Goal: Information Seeking & Learning: Learn about a topic

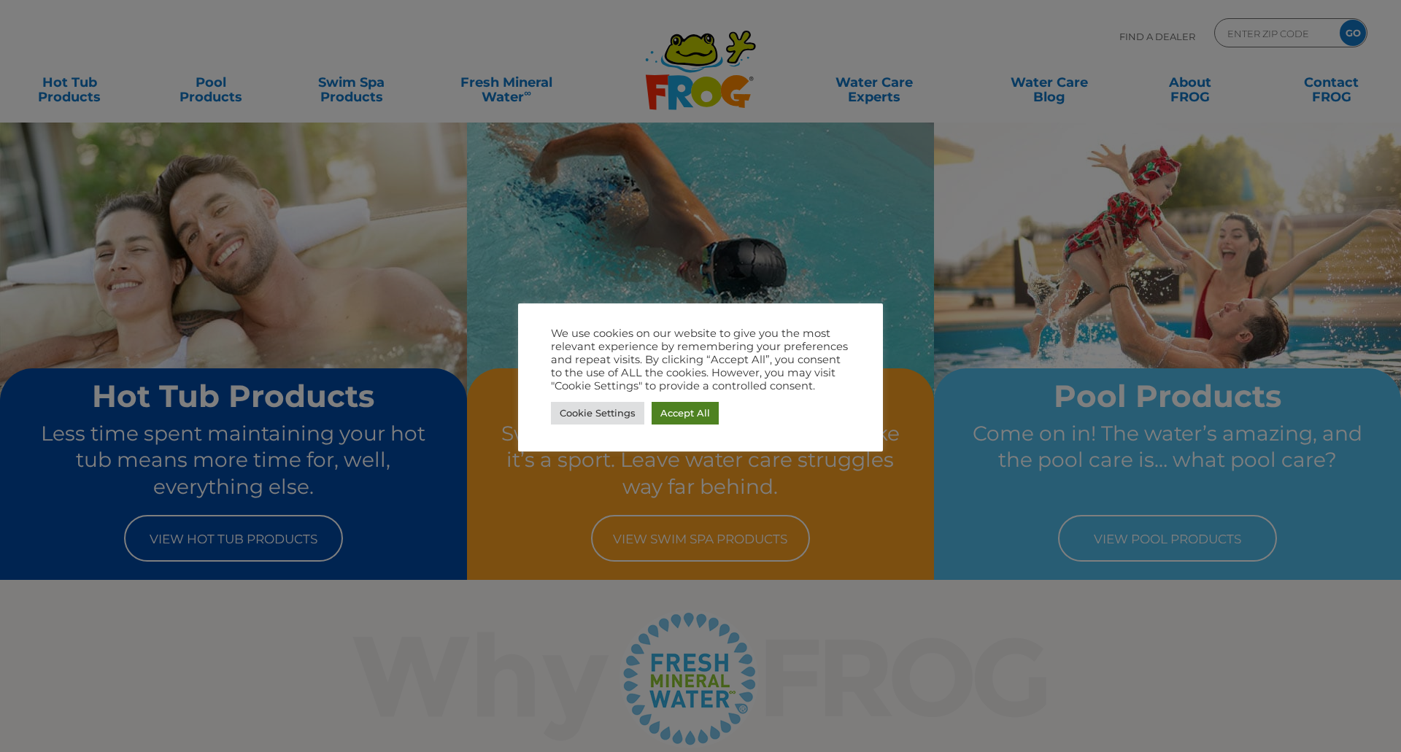
click at [687, 412] on link "Accept All" at bounding box center [685, 413] width 67 height 23
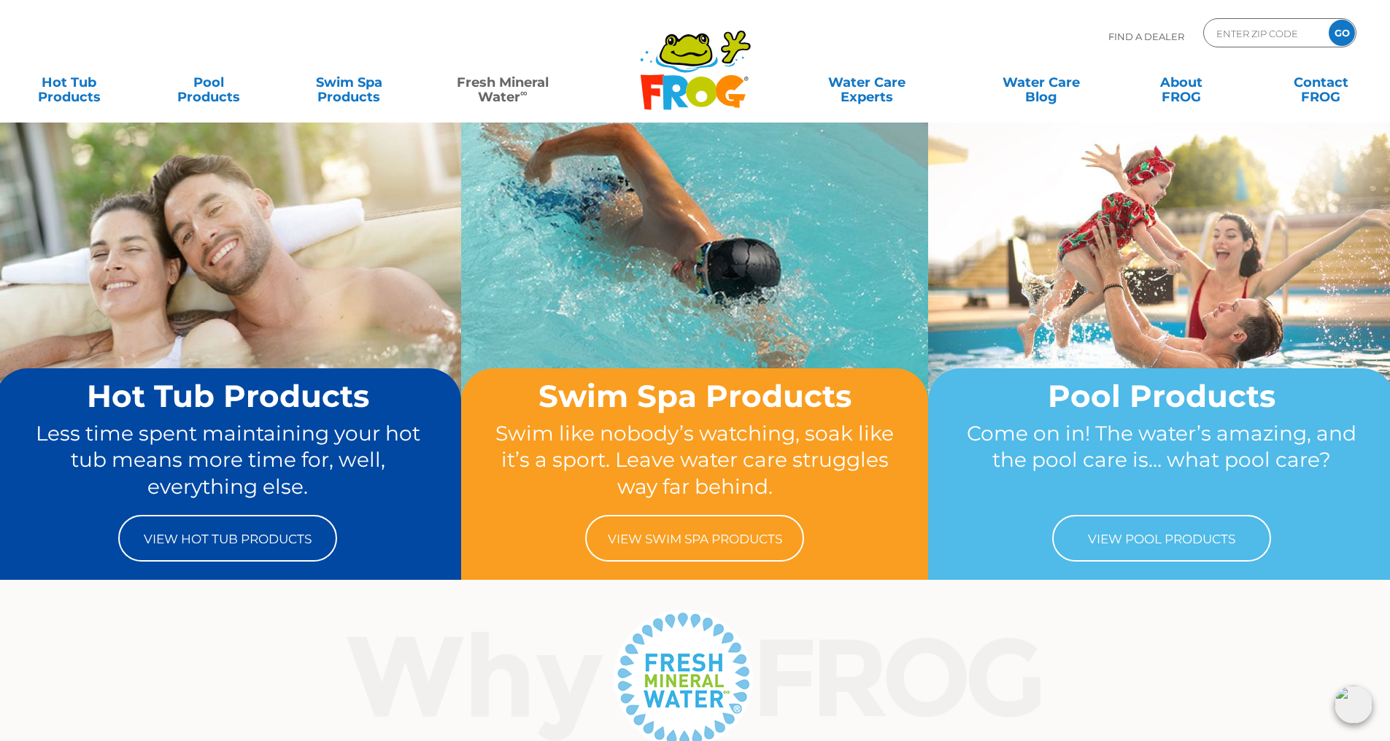
click at [498, 88] on link "Fresh Mineral Water ∞" at bounding box center [502, 82] width 136 height 29
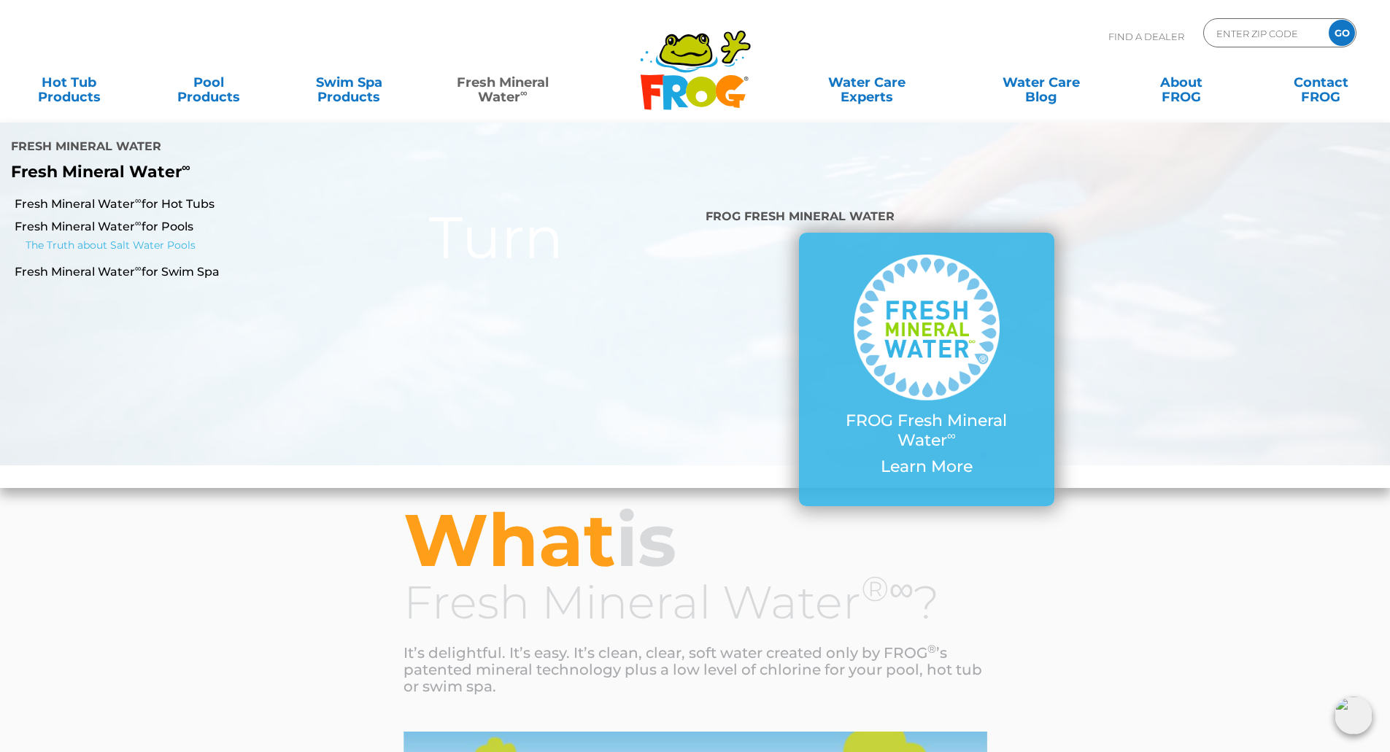
click at [184, 237] on link "The Truth about Salt Water Pools" at bounding box center [245, 246] width 438 height 18
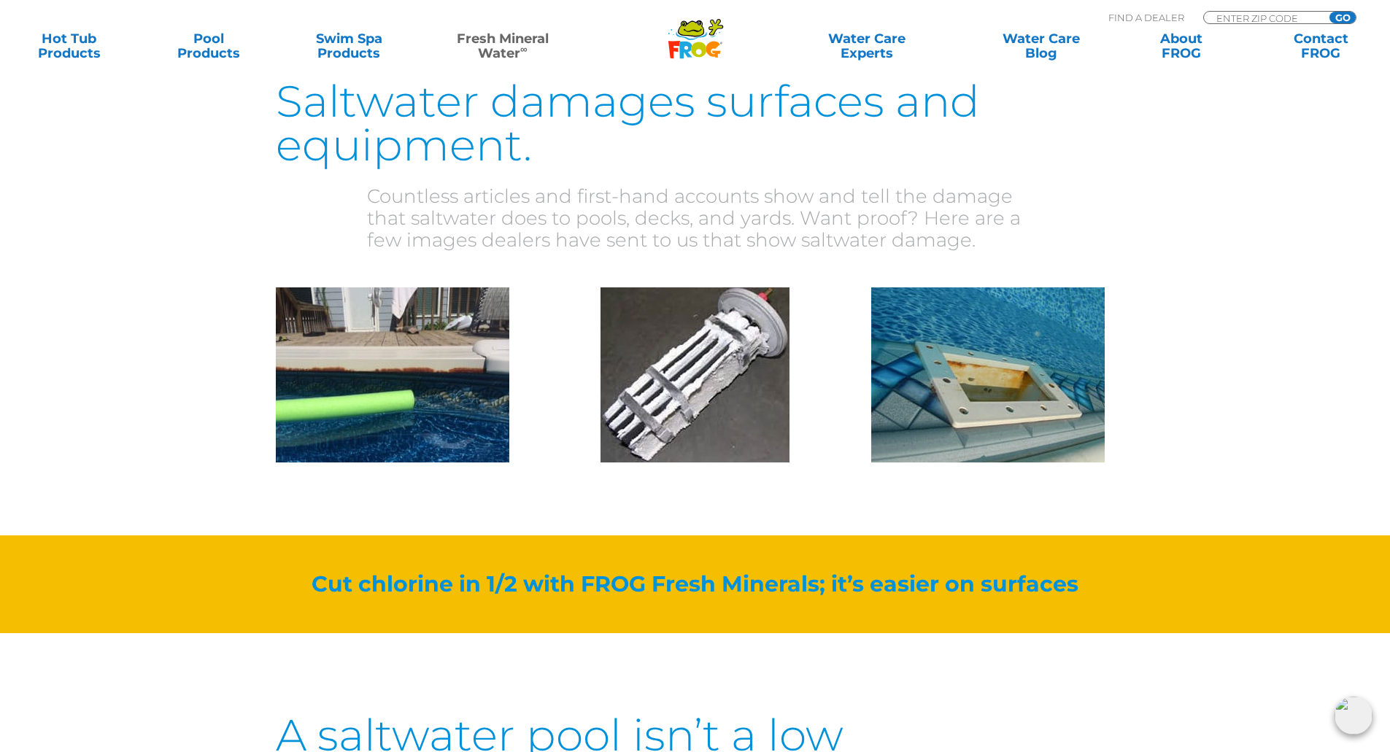
scroll to position [2481, 0]
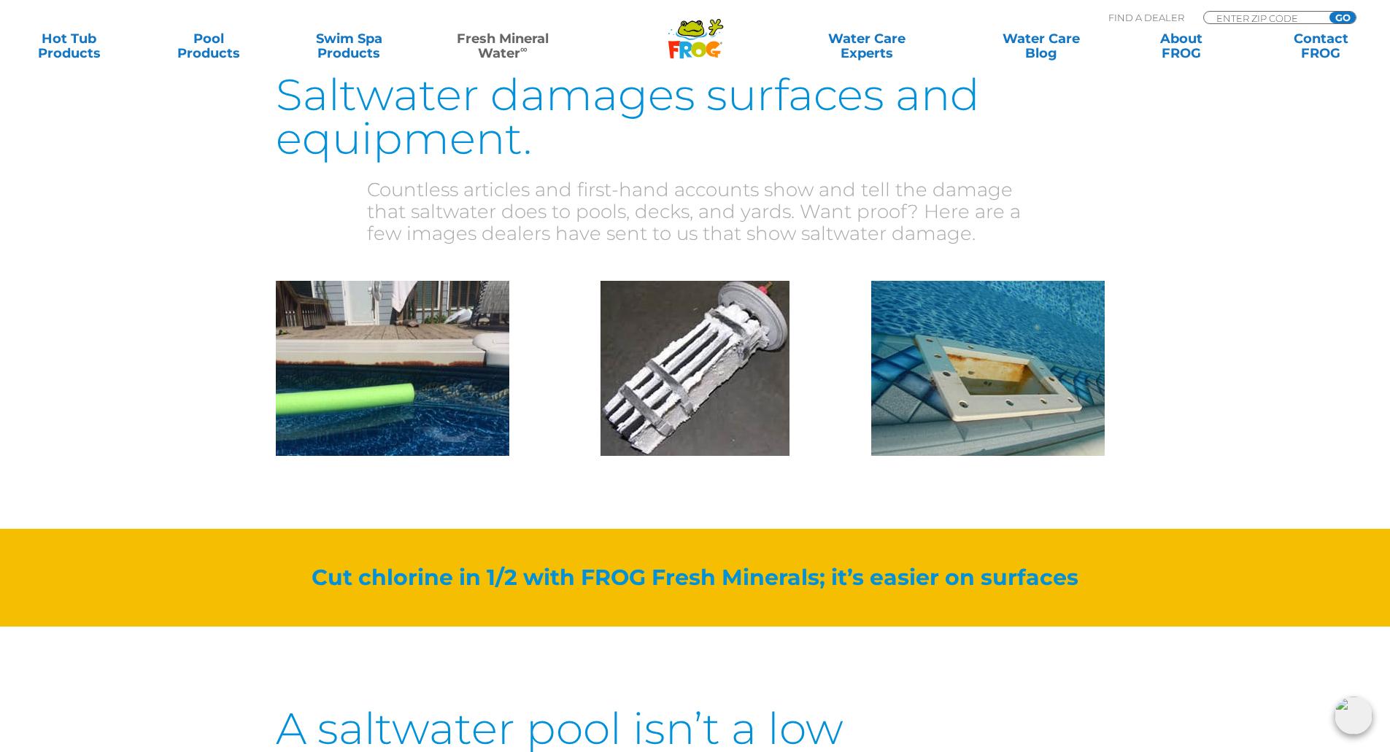
click at [997, 341] on img at bounding box center [987, 368] width 233 height 175
click at [704, 360] on img at bounding box center [695, 368] width 189 height 175
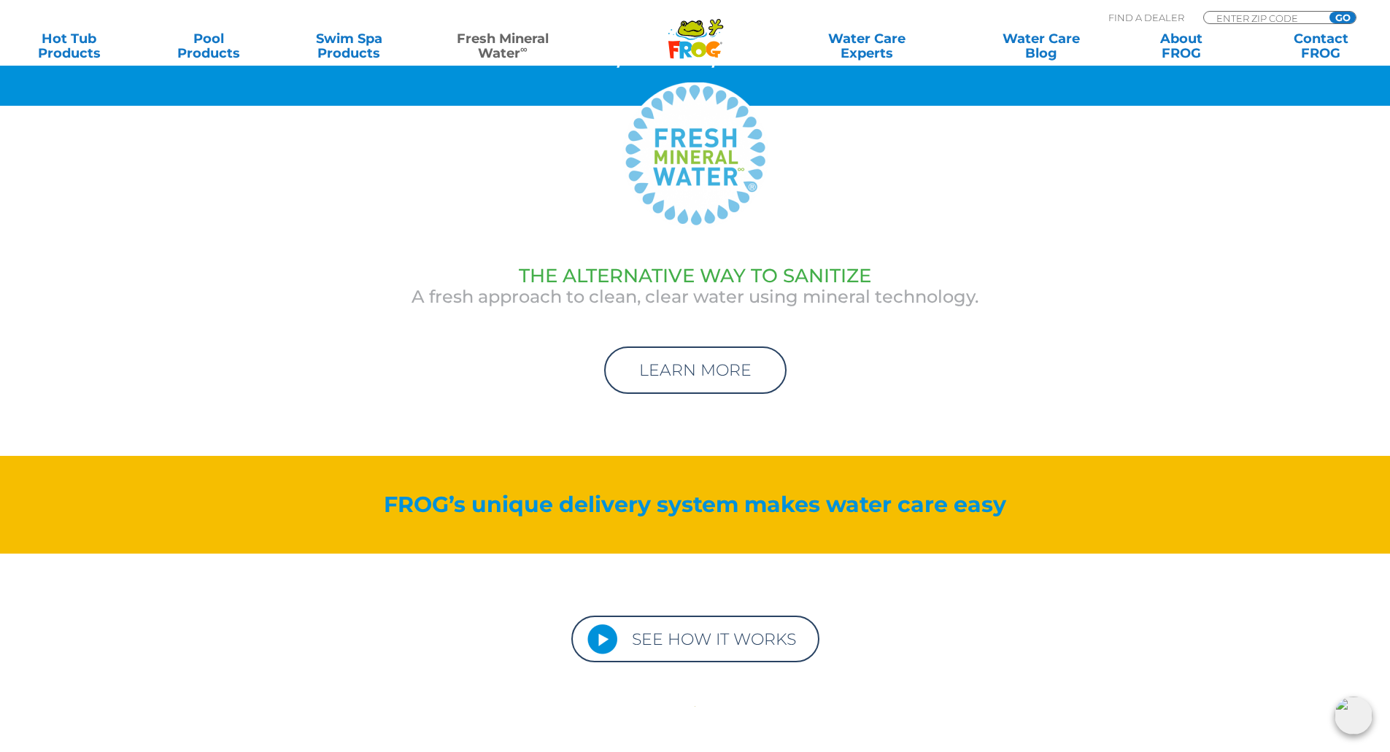
scroll to position [4816, 0]
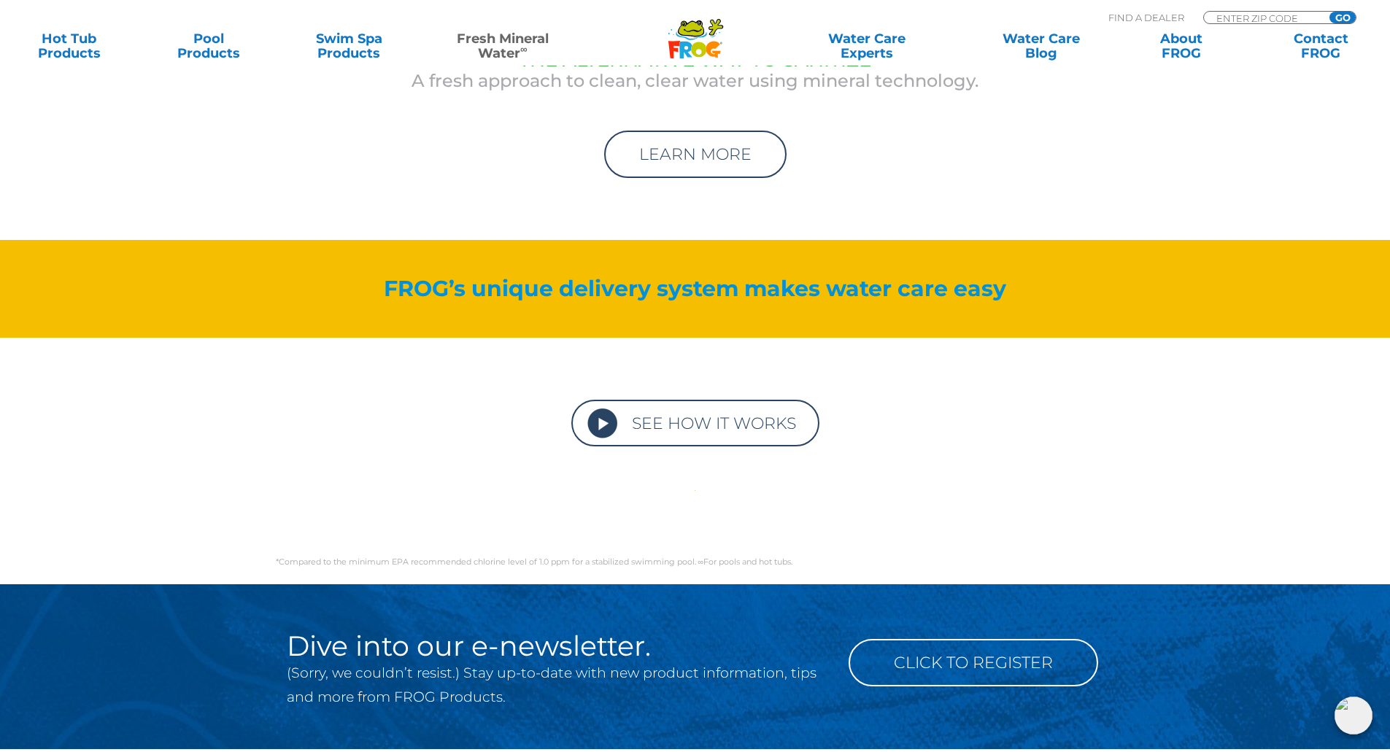
click at [714, 403] on link "SEE HOW IT WORKS" at bounding box center [695, 423] width 248 height 47
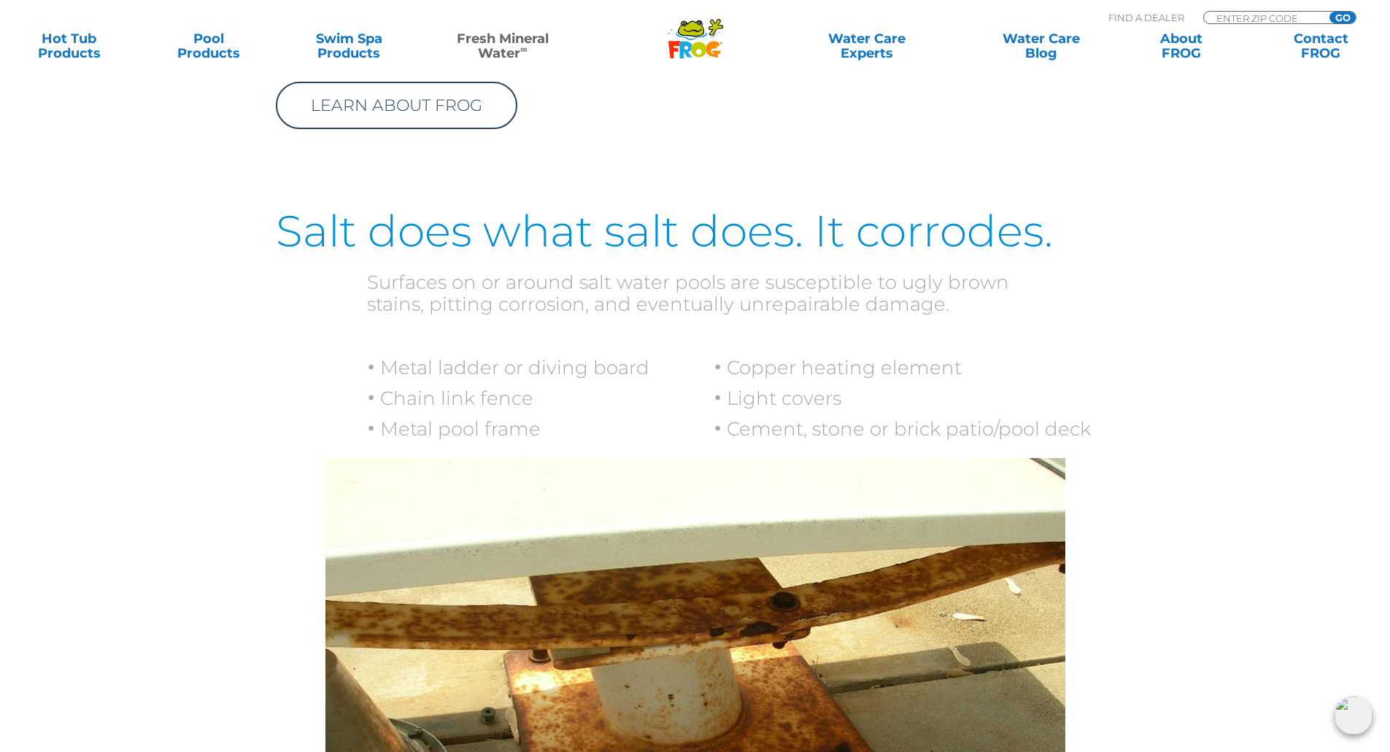
scroll to position [1568, 0]
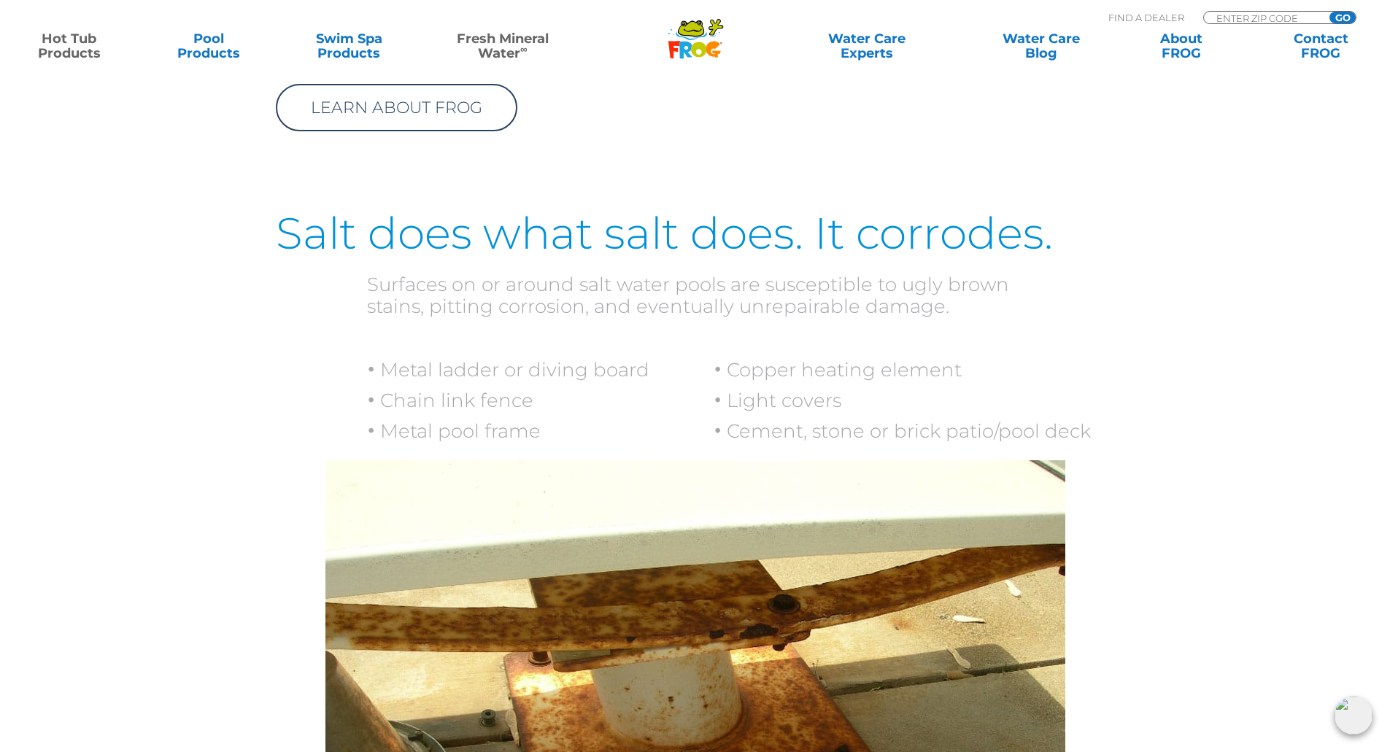
click at [66, 51] on link "Hot Tub Products" at bounding box center [69, 45] width 109 height 29
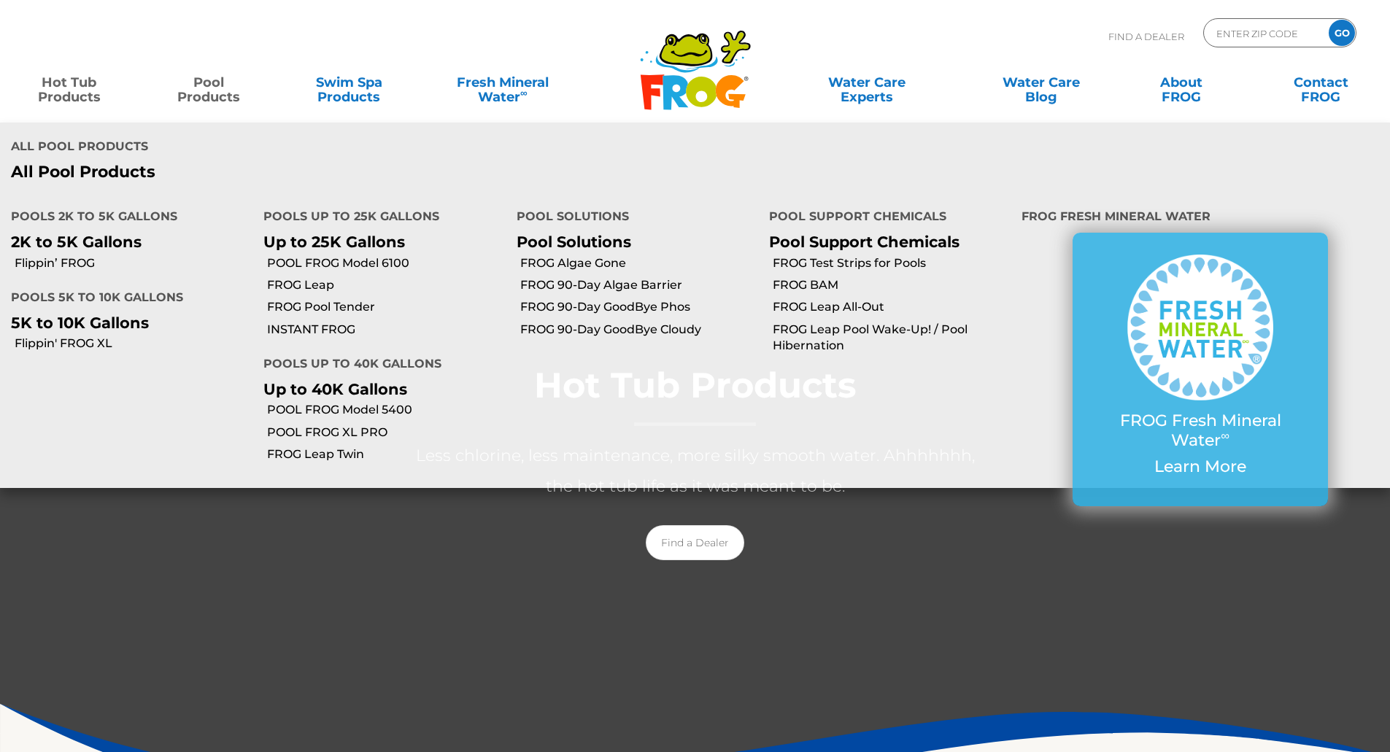
click at [212, 85] on link "Pool Products" at bounding box center [209, 82] width 109 height 29
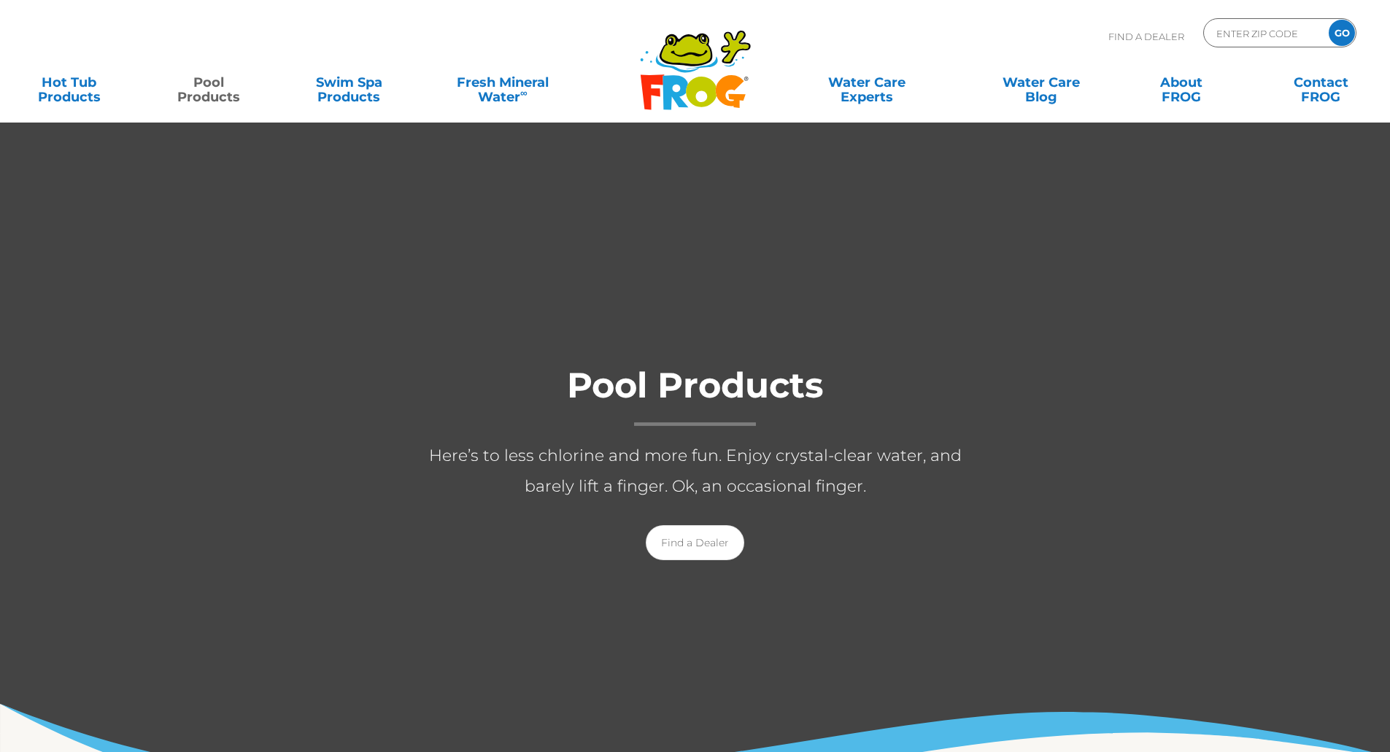
click at [223, 87] on link "Pool Products" at bounding box center [209, 82] width 109 height 29
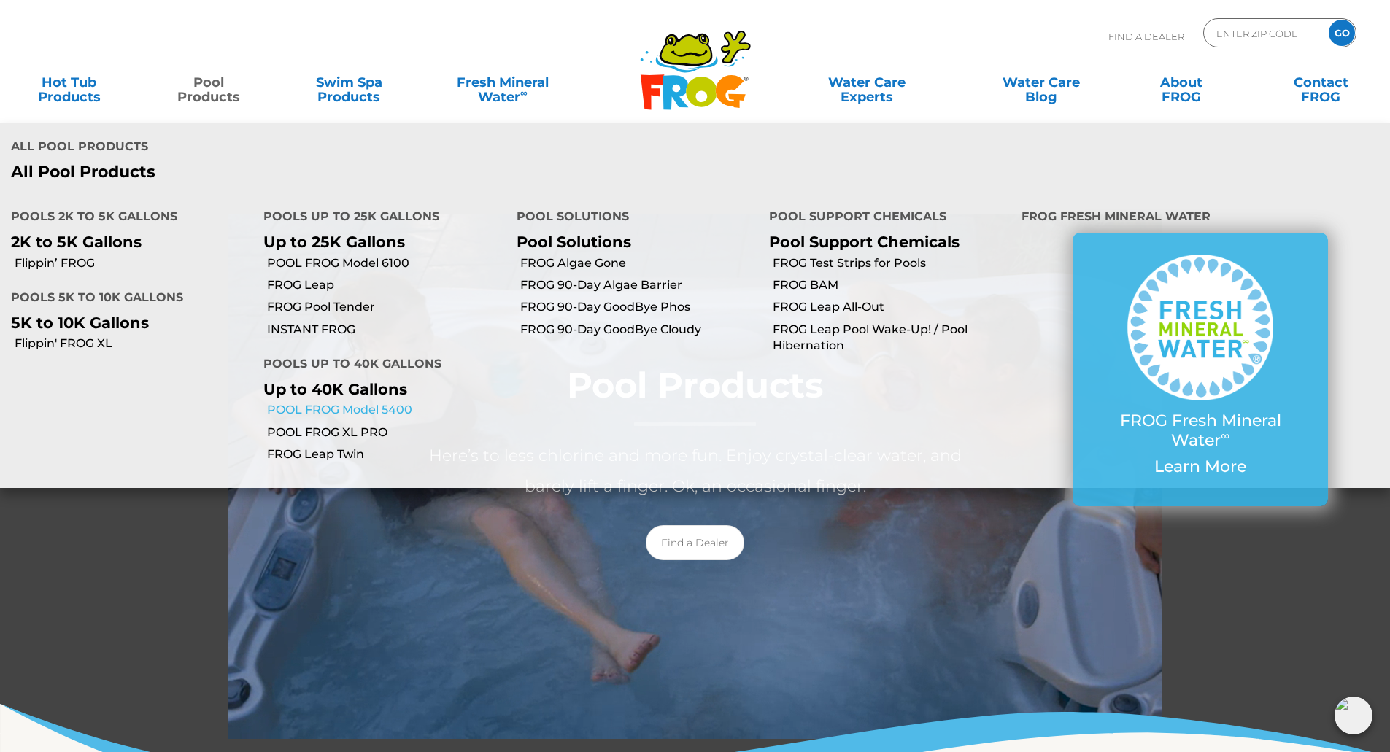
click at [394, 402] on link "POOL FROG Model 5400" at bounding box center [386, 410] width 238 height 16
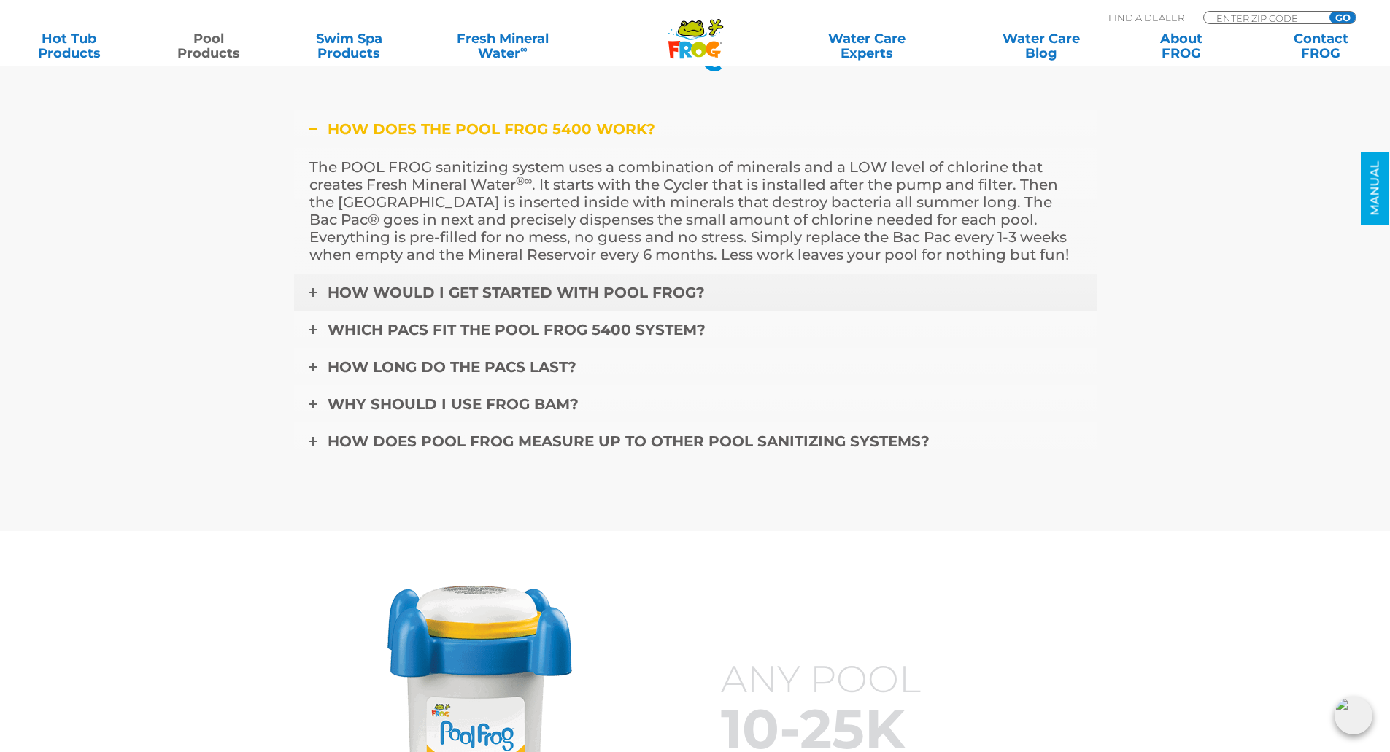
scroll to position [5108, 0]
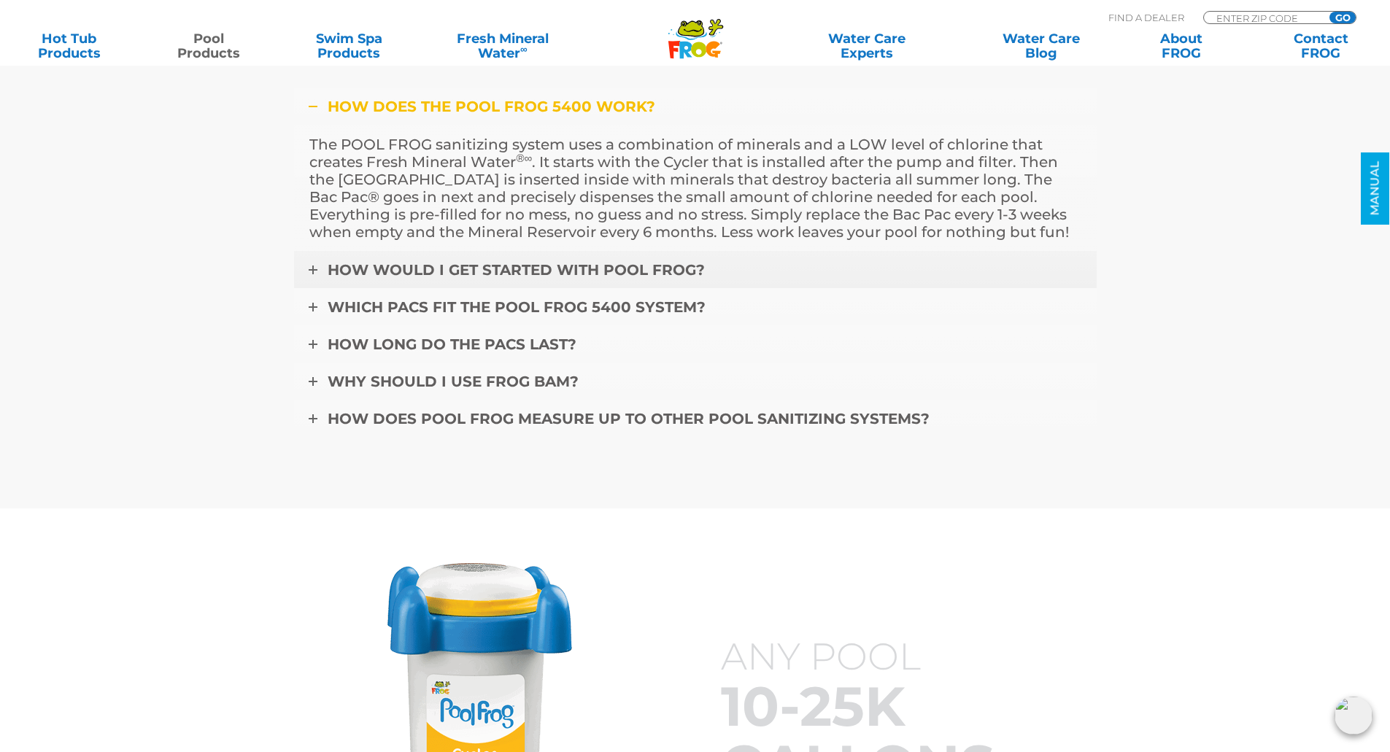
click at [312, 275] on link "How would I get started with POOL FROG?" at bounding box center [695, 270] width 803 height 38
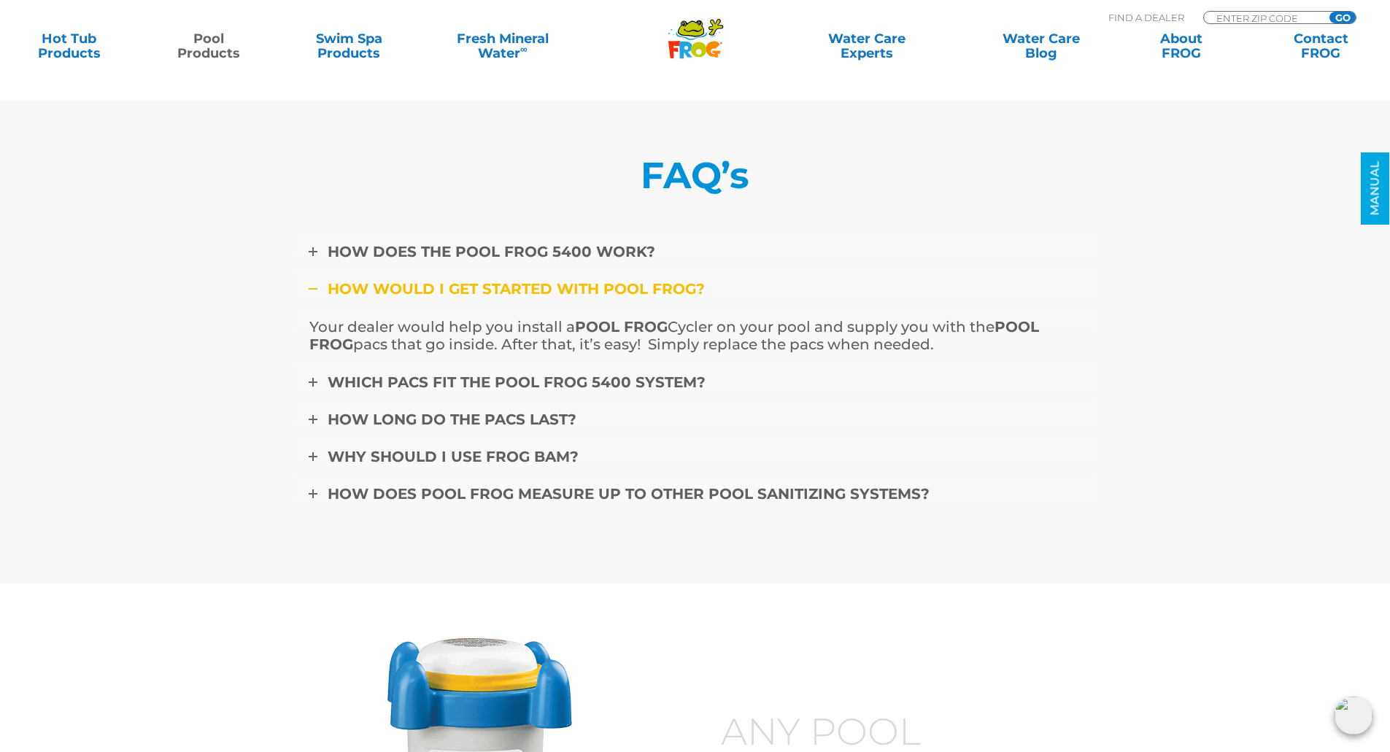
scroll to position [4962, 0]
click at [316, 382] on icon at bounding box center [313, 383] width 9 height 9
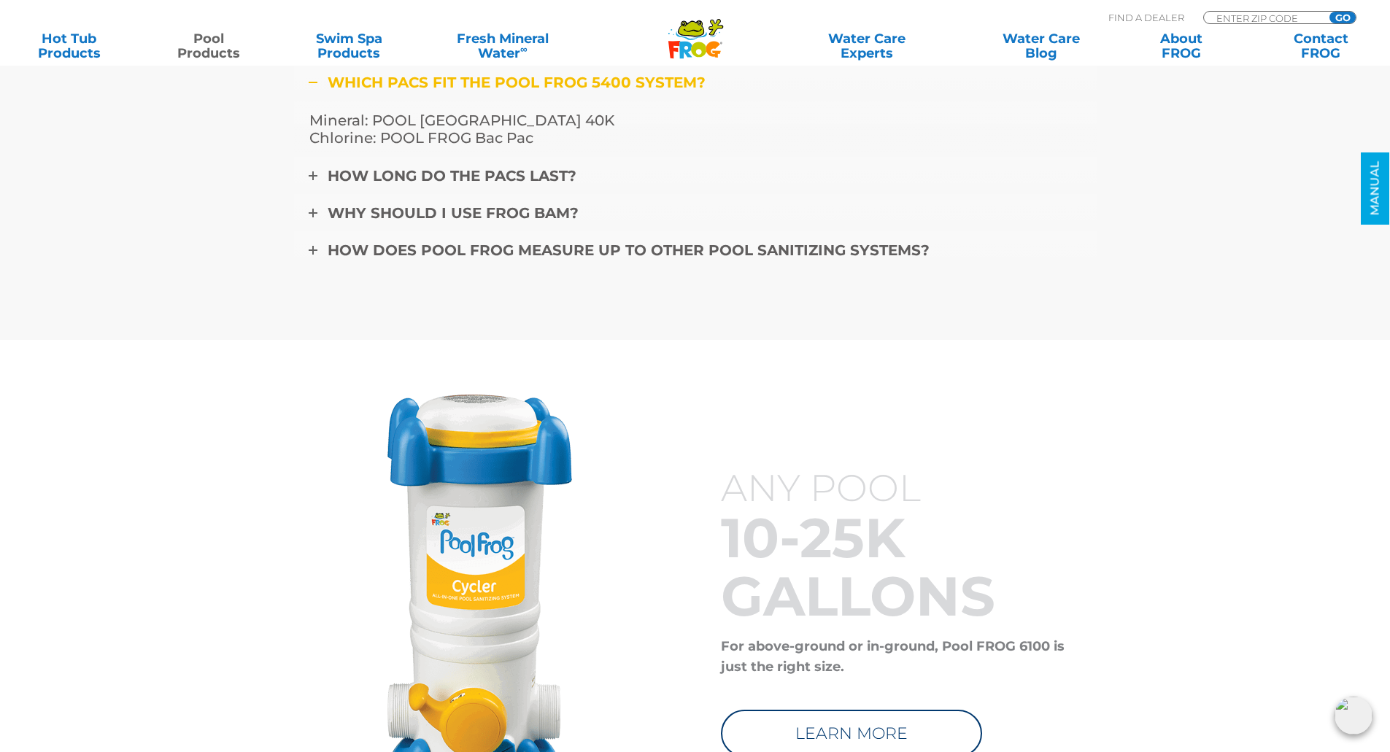
scroll to position [5108, 0]
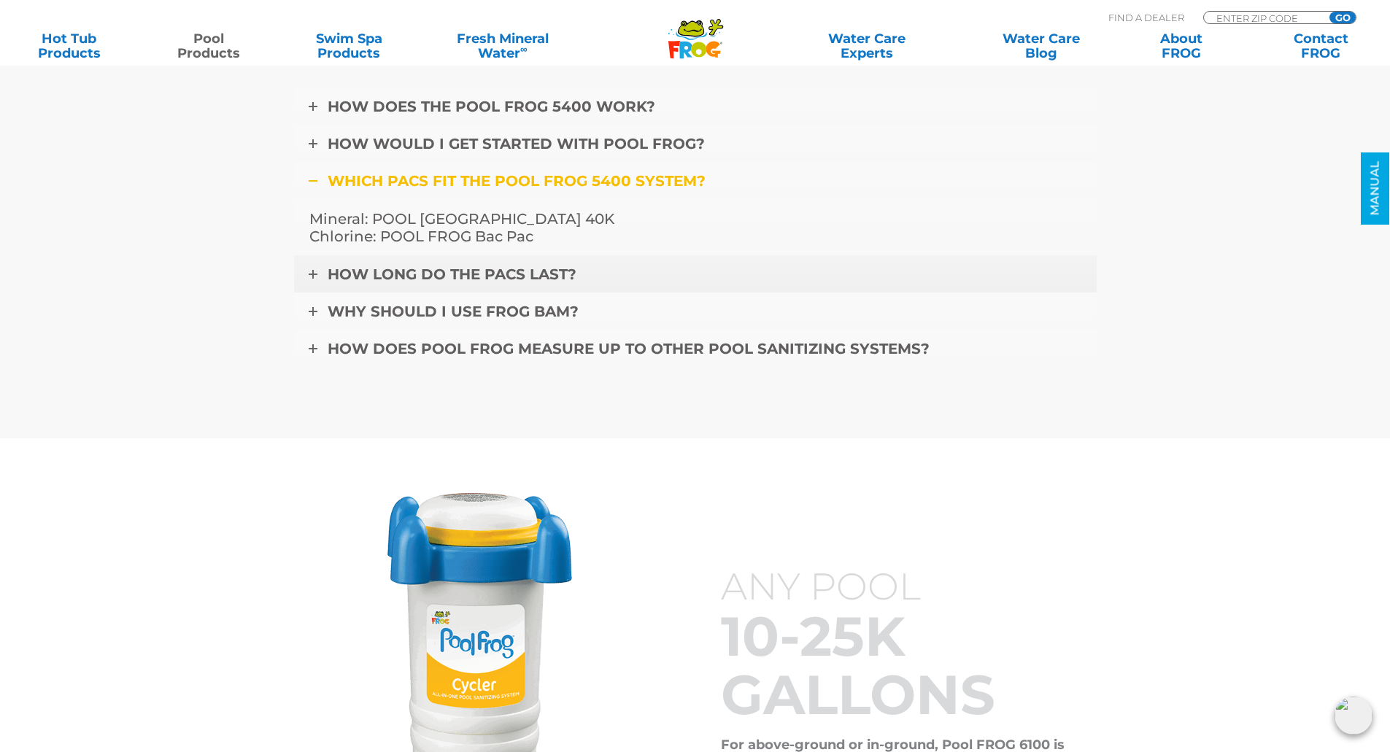
click at [314, 276] on icon at bounding box center [313, 274] width 9 height 9
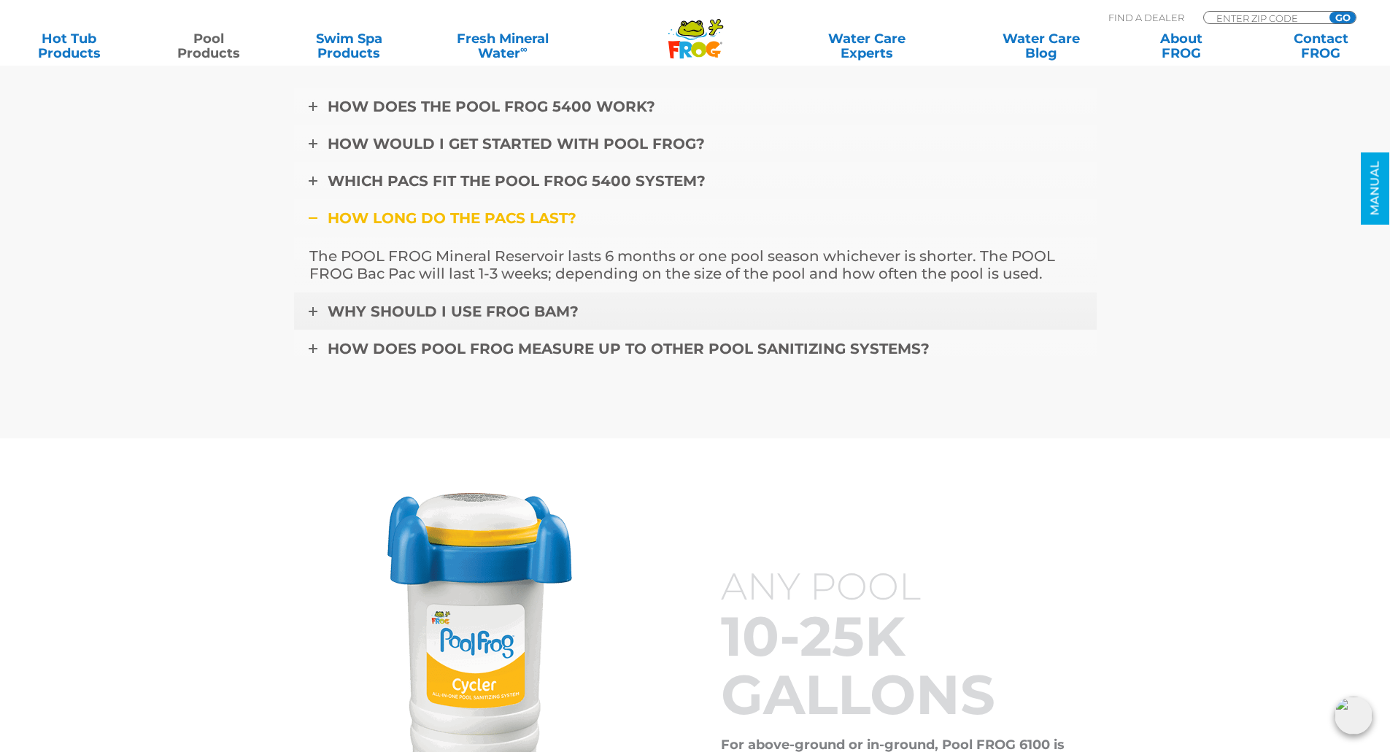
click at [314, 310] on icon at bounding box center [313, 311] width 9 height 9
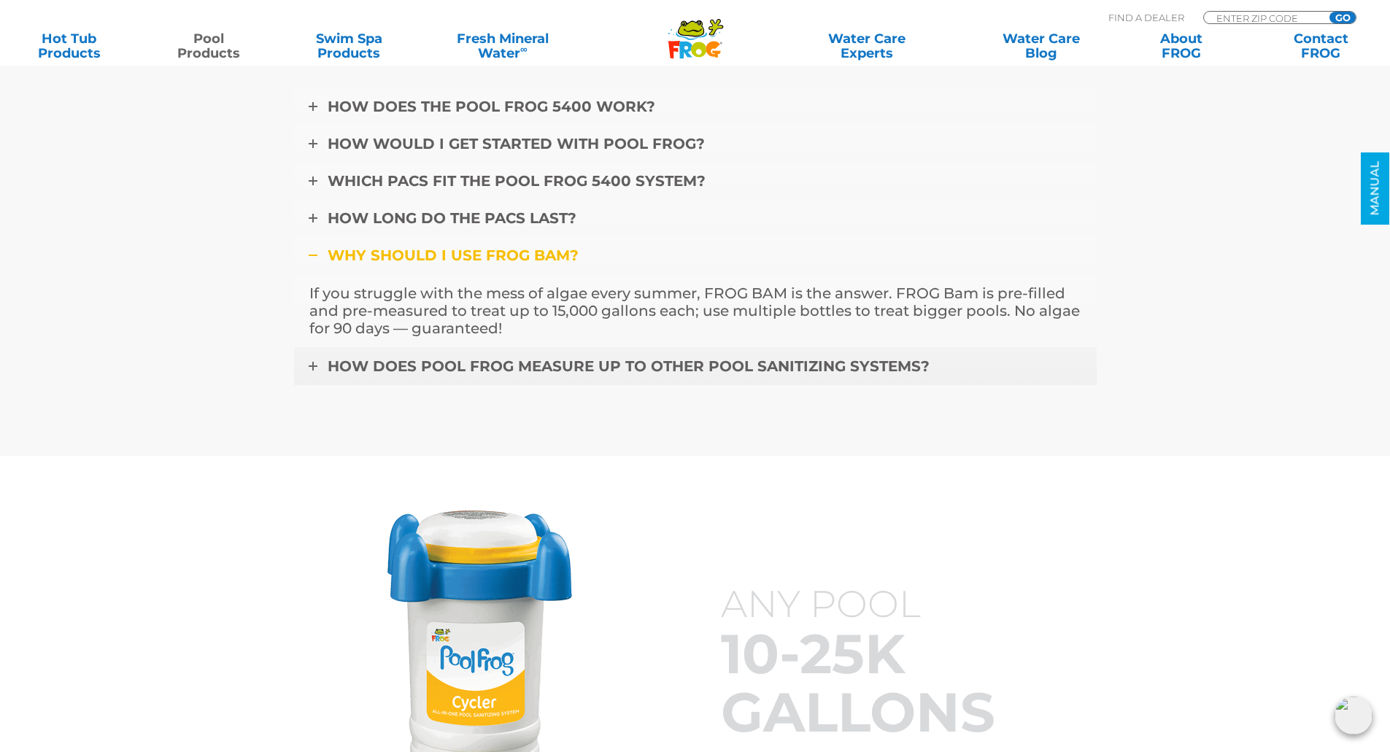
click at [304, 371] on link "How does POOL FROG measure up to other pool sanitizing systems?" at bounding box center [695, 366] width 803 height 38
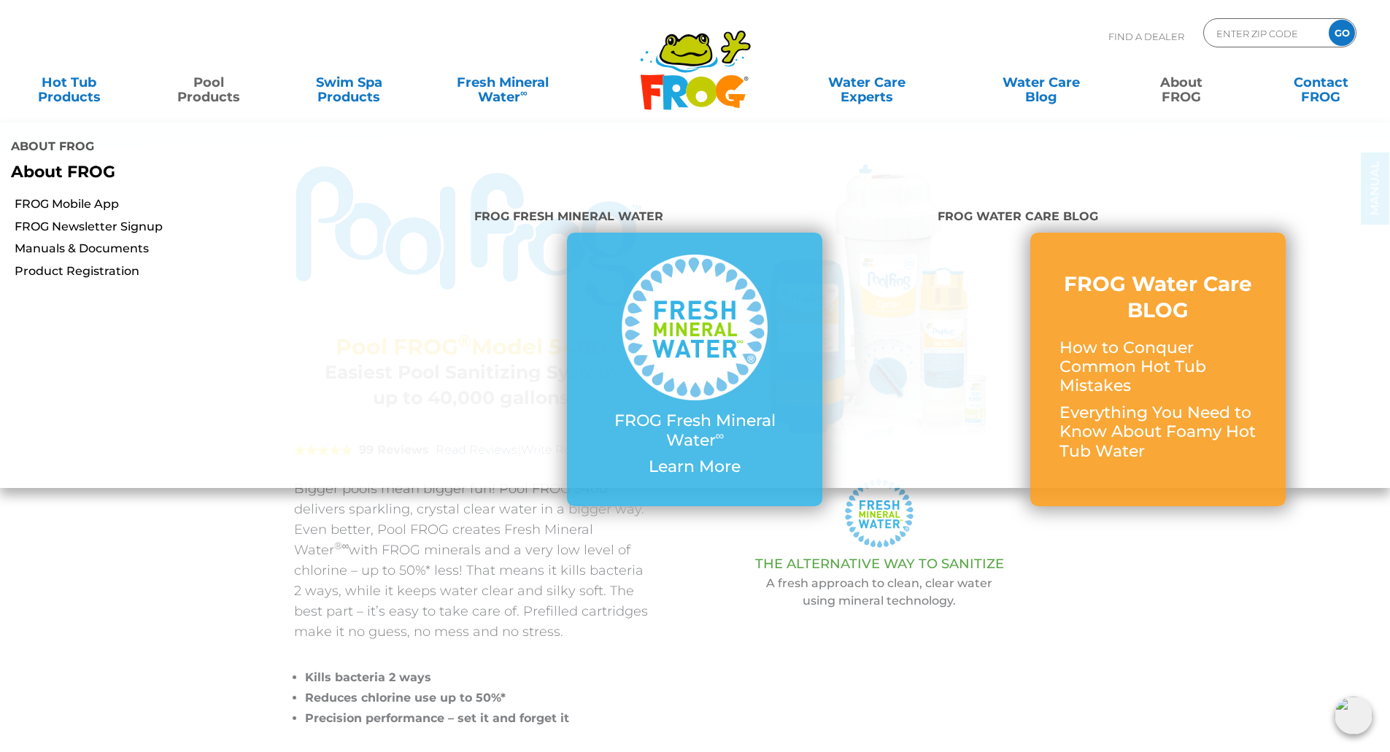
click at [1181, 90] on link "About FROG" at bounding box center [1181, 82] width 109 height 29
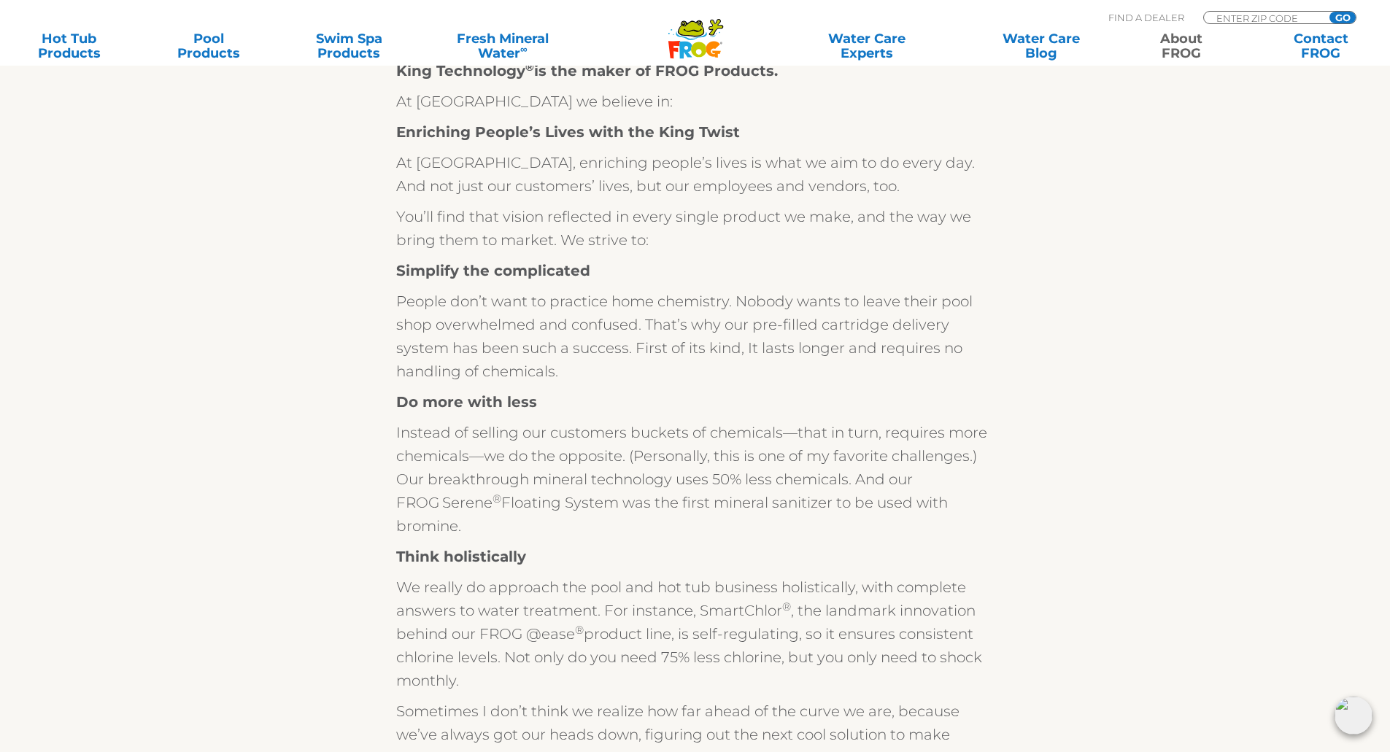
scroll to position [146, 0]
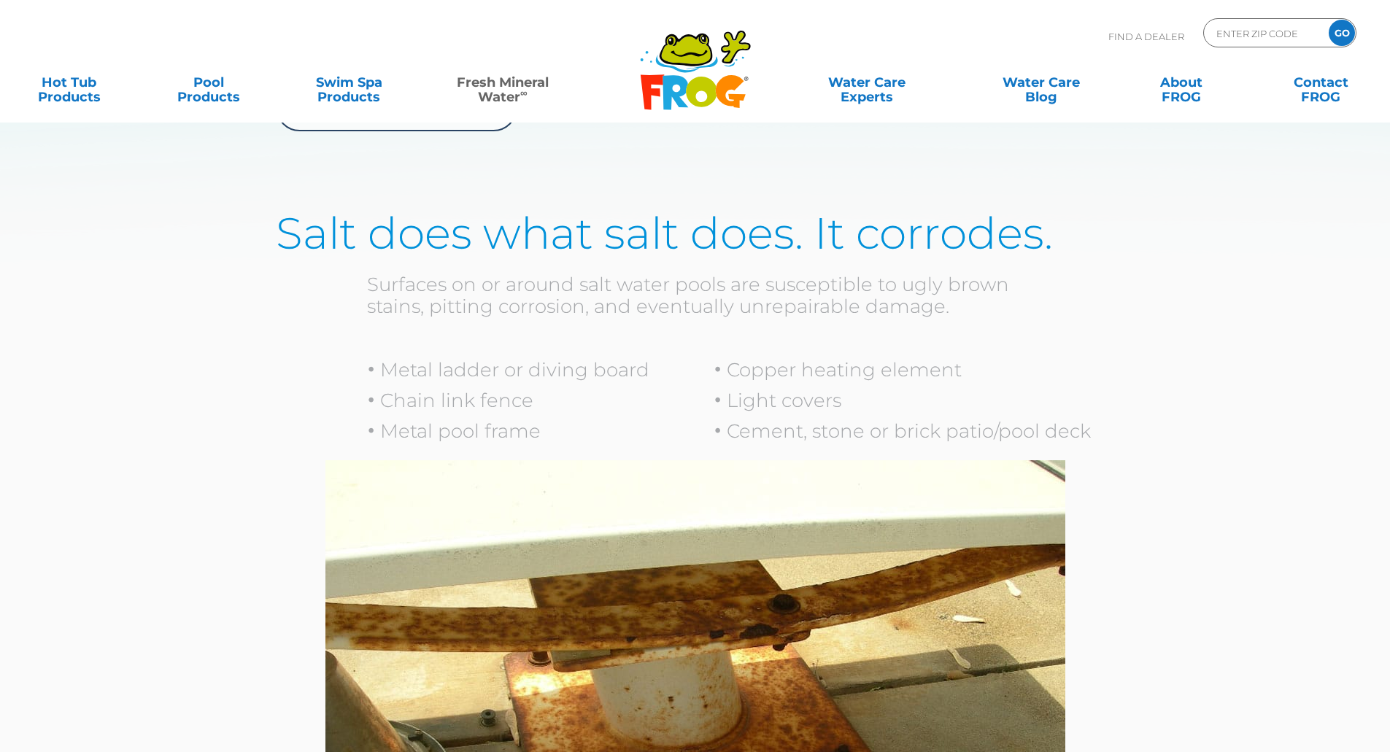
scroll to position [4649, 0]
